Goal: Check status

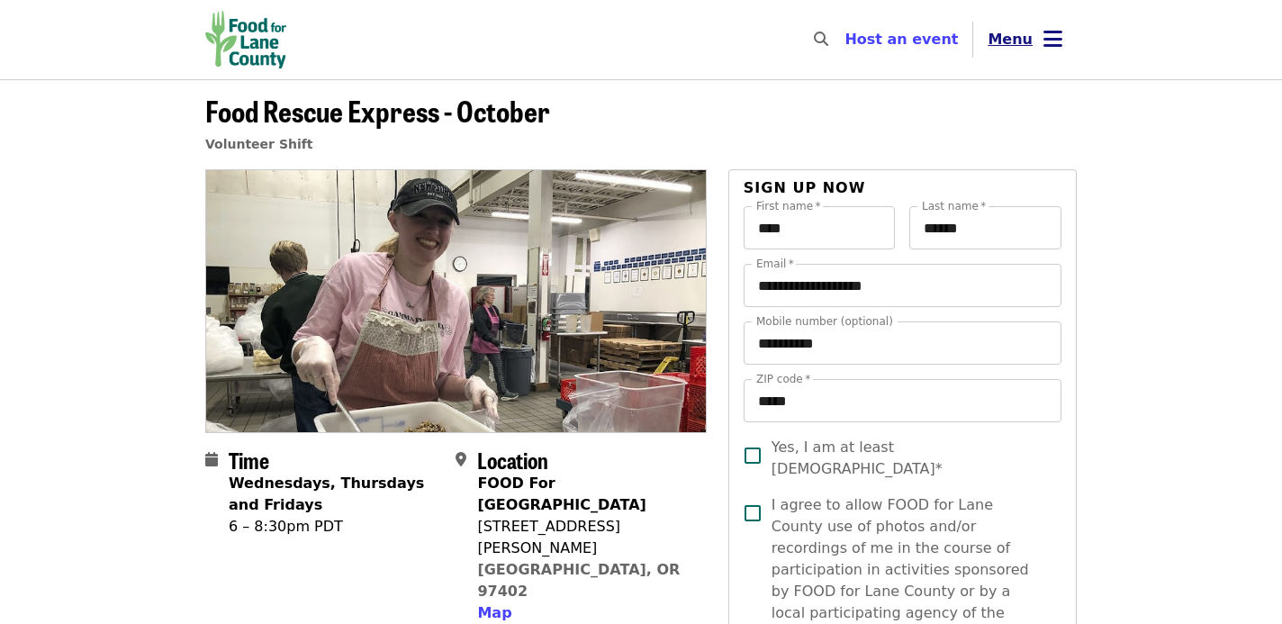
click at [1043, 33] on icon "bars icon" at bounding box center [1052, 39] width 19 height 26
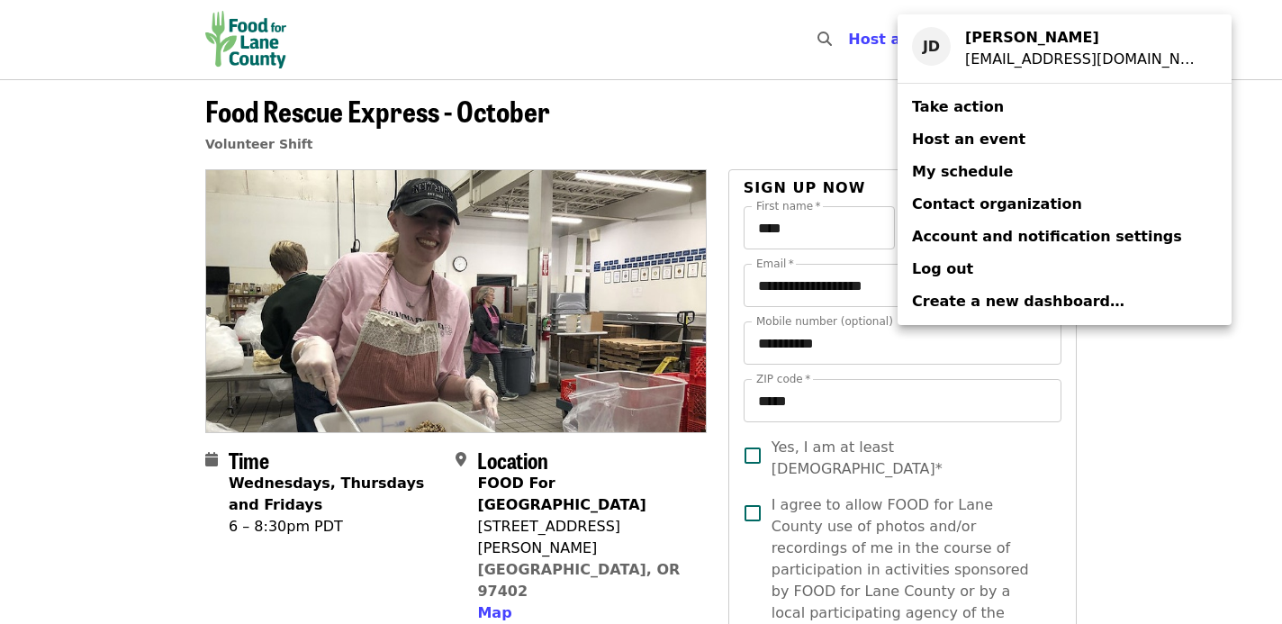
click at [960, 161] on span "My schedule" at bounding box center [962, 172] width 101 height 22
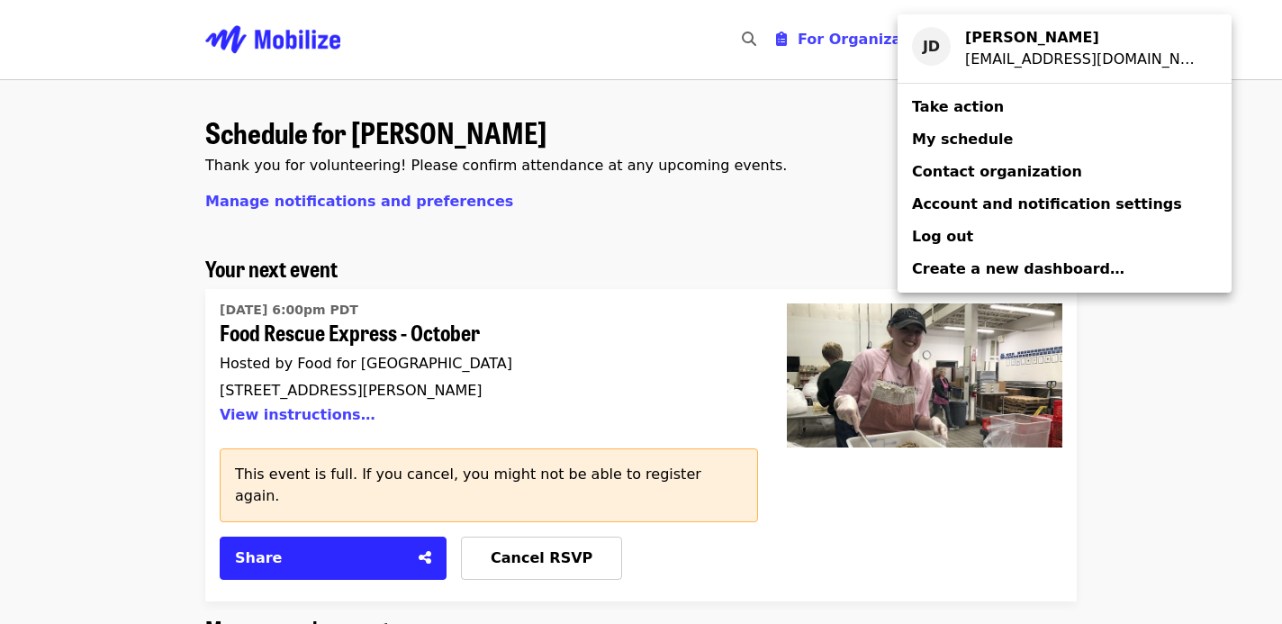
click at [580, 293] on div "Account menu" at bounding box center [641, 312] width 1282 height 624
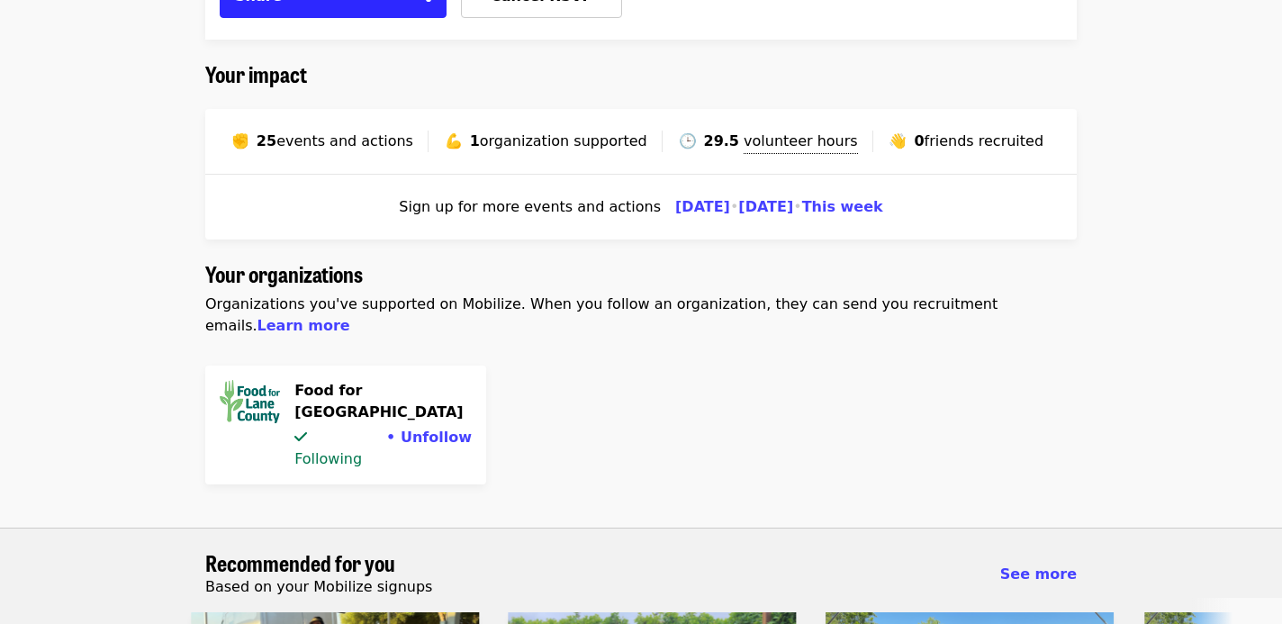
scroll to position [1998, 0]
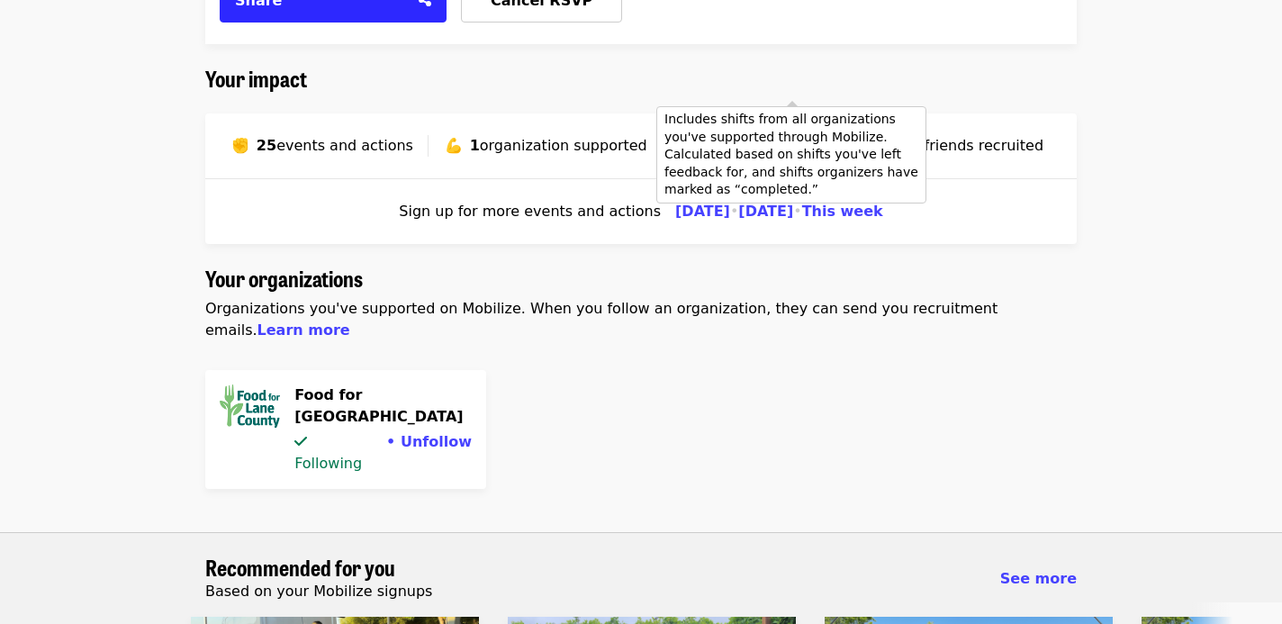
click at [753, 137] on span "volunteer hours" at bounding box center [800, 145] width 114 height 17
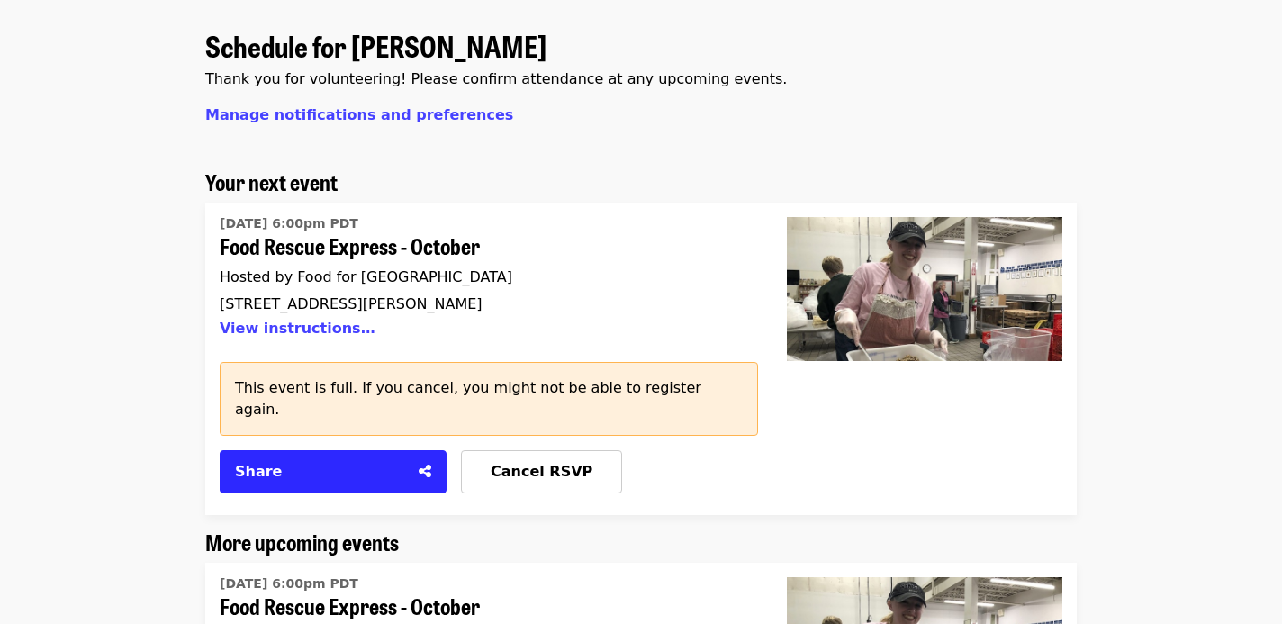
scroll to position [0, 0]
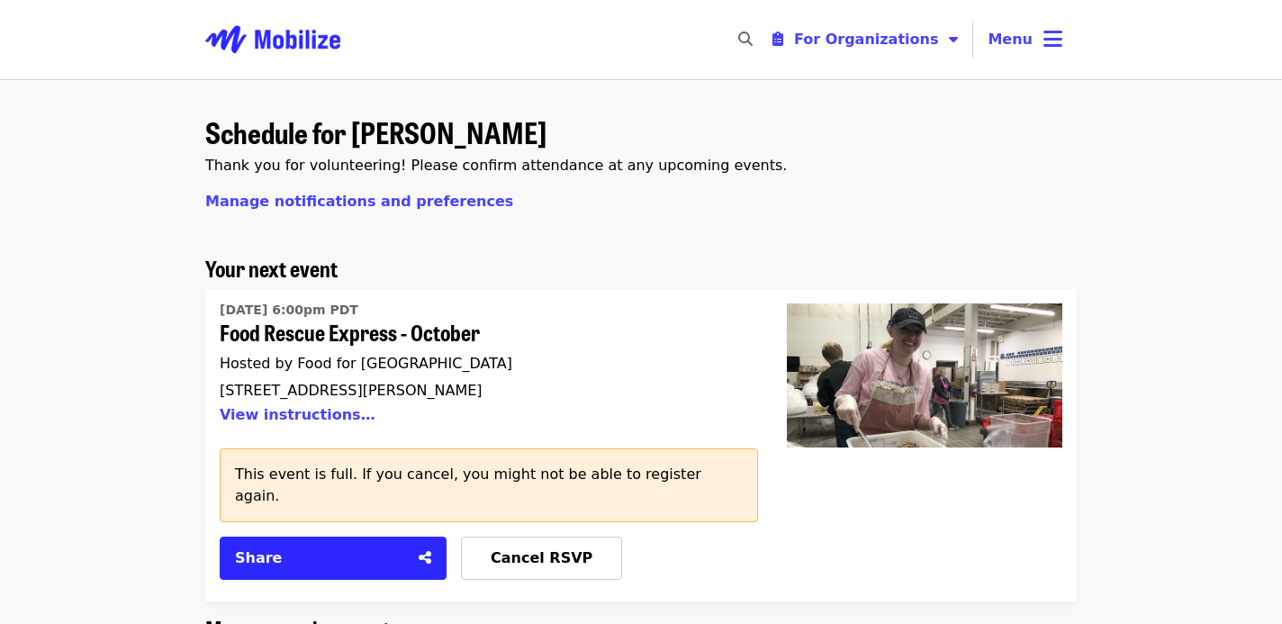
click at [752, 43] on icon "search icon" at bounding box center [745, 39] width 14 height 17
type input "**********"
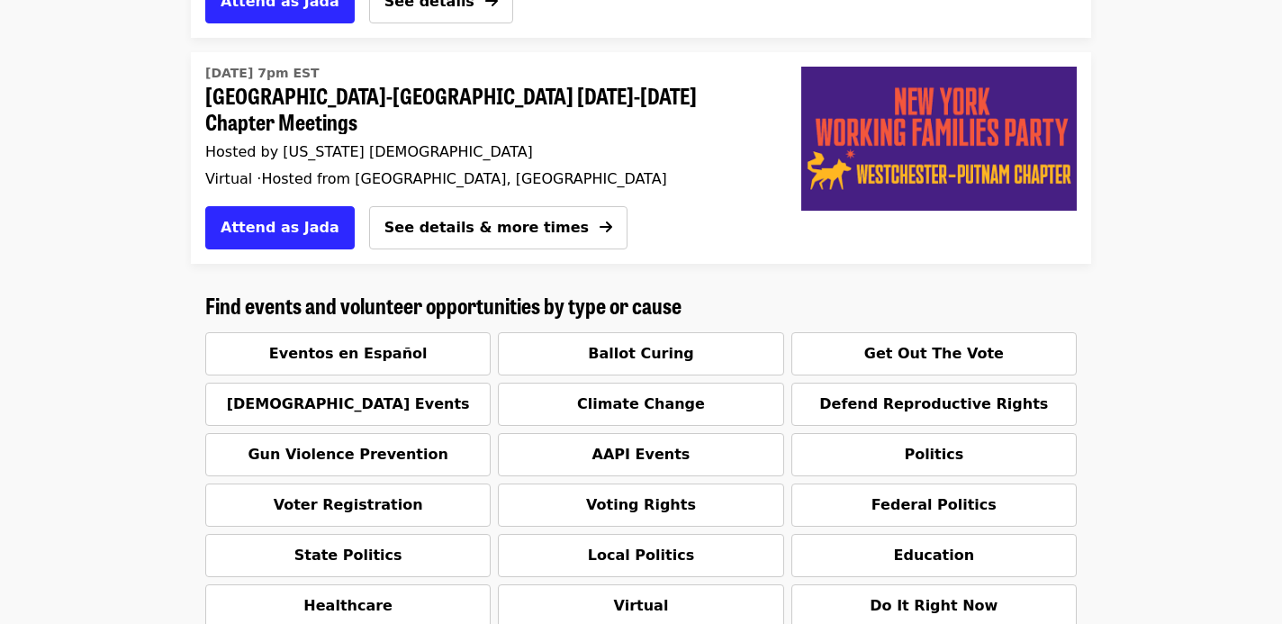
scroll to position [1678, 0]
